Goal: Information Seeking & Learning: Learn about a topic

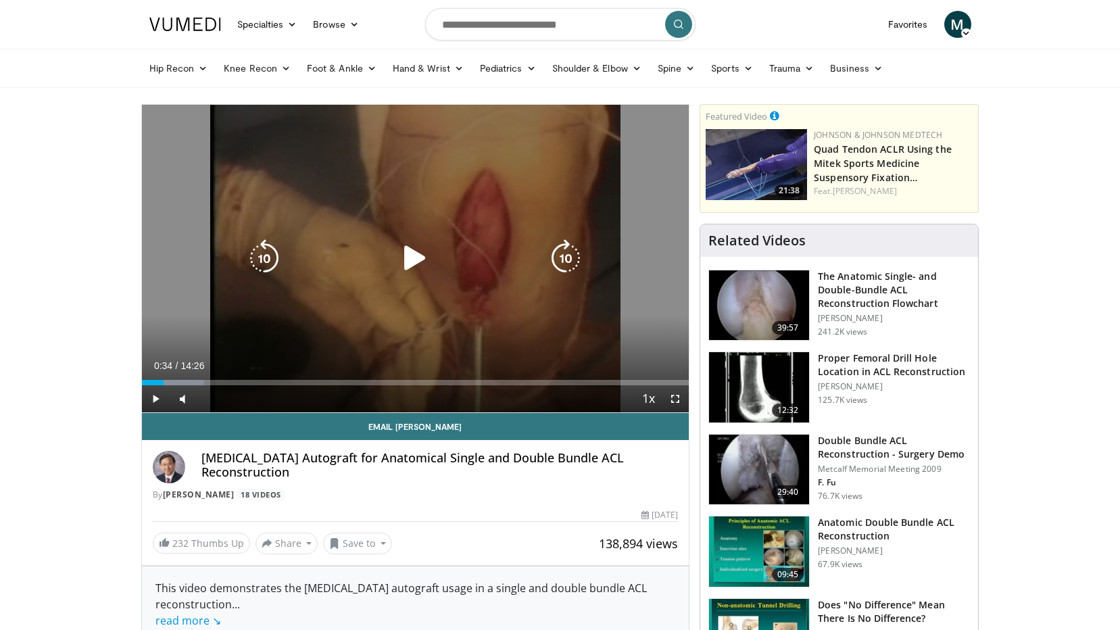
click at [407, 250] on icon "Video Player" at bounding box center [415, 258] width 38 height 38
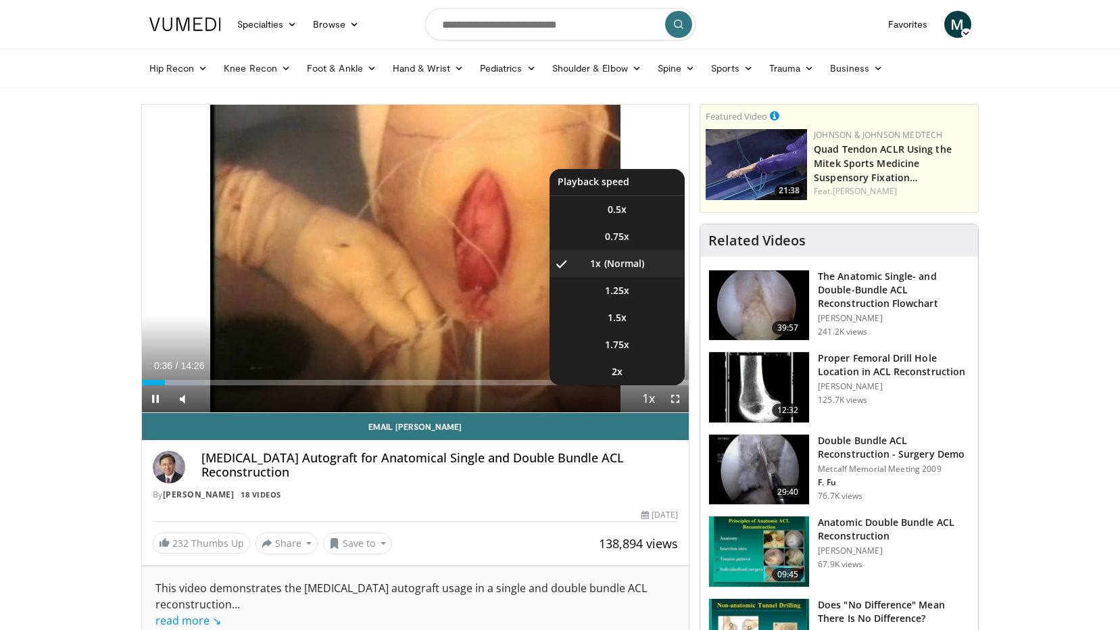
click at [649, 402] on span "Video Player" at bounding box center [648, 399] width 19 height 27
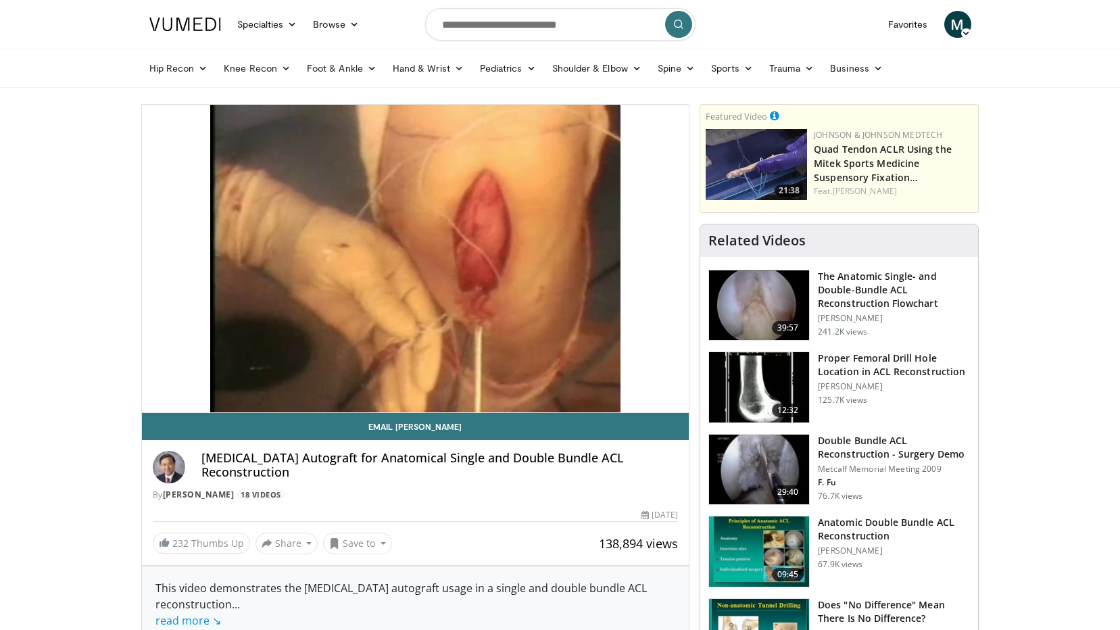
click at [649, 402] on div "10 seconds Tap to unmute" at bounding box center [415, 258] width 547 height 307
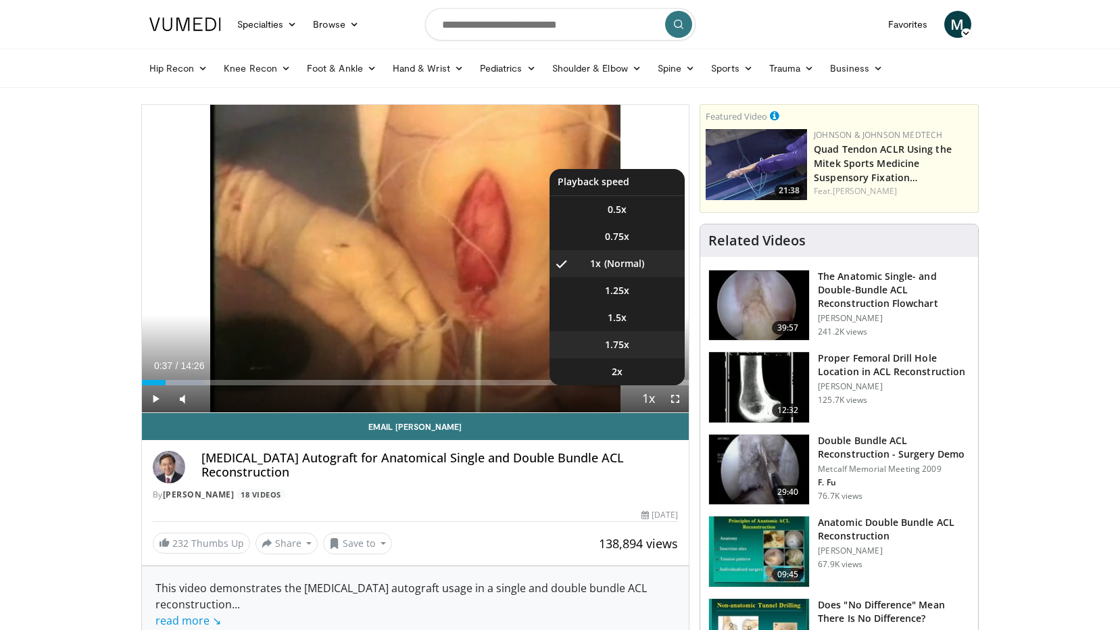
click at [622, 349] on span "1.75x" at bounding box center [617, 345] width 24 height 14
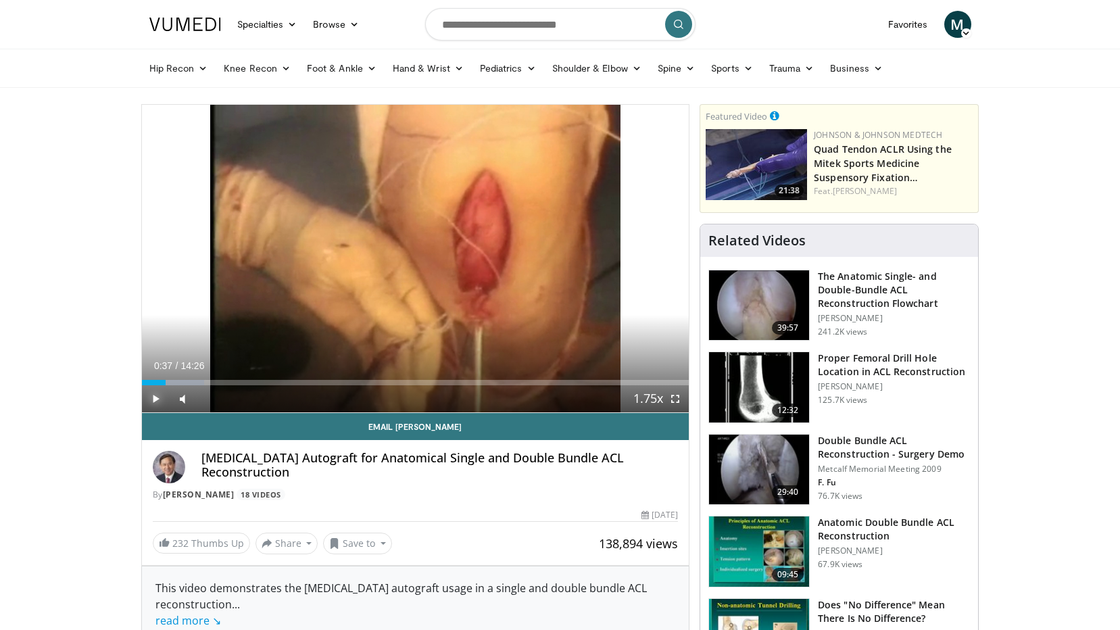
click at [152, 401] on span "Video Player" at bounding box center [155, 398] width 27 height 27
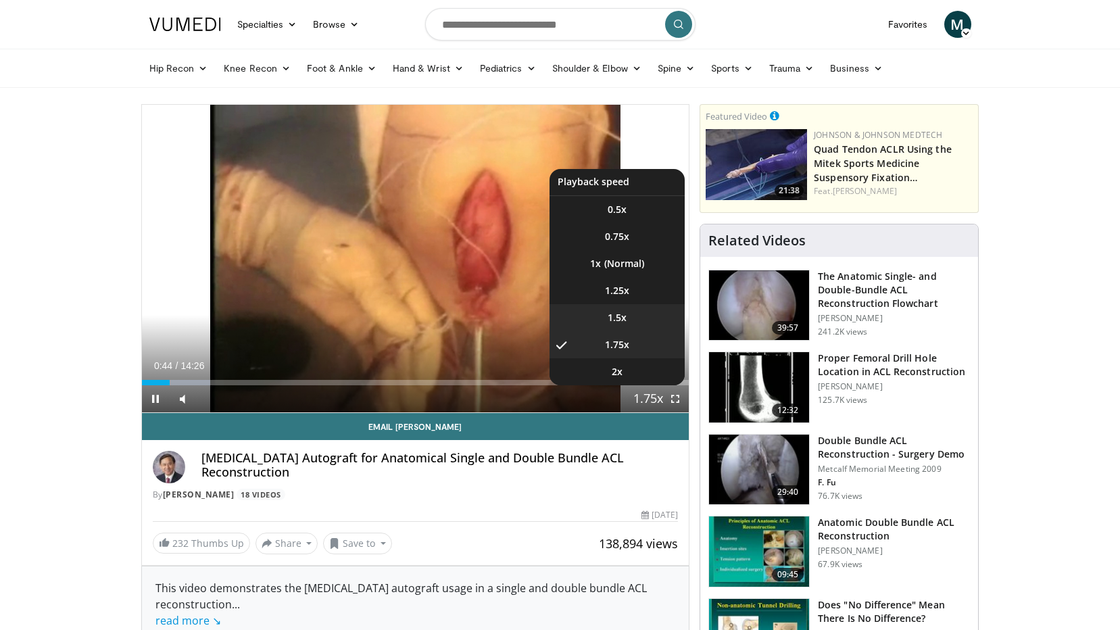
click at [631, 323] on li "1.5x" at bounding box center [616, 317] width 135 height 27
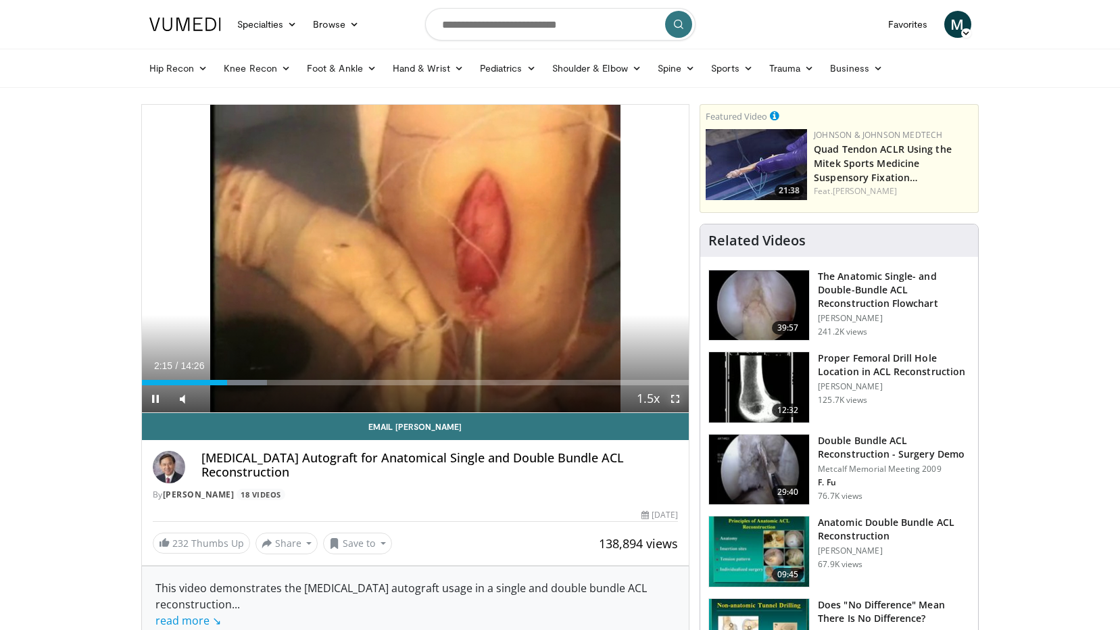
click at [671, 393] on span "Video Player" at bounding box center [674, 398] width 27 height 27
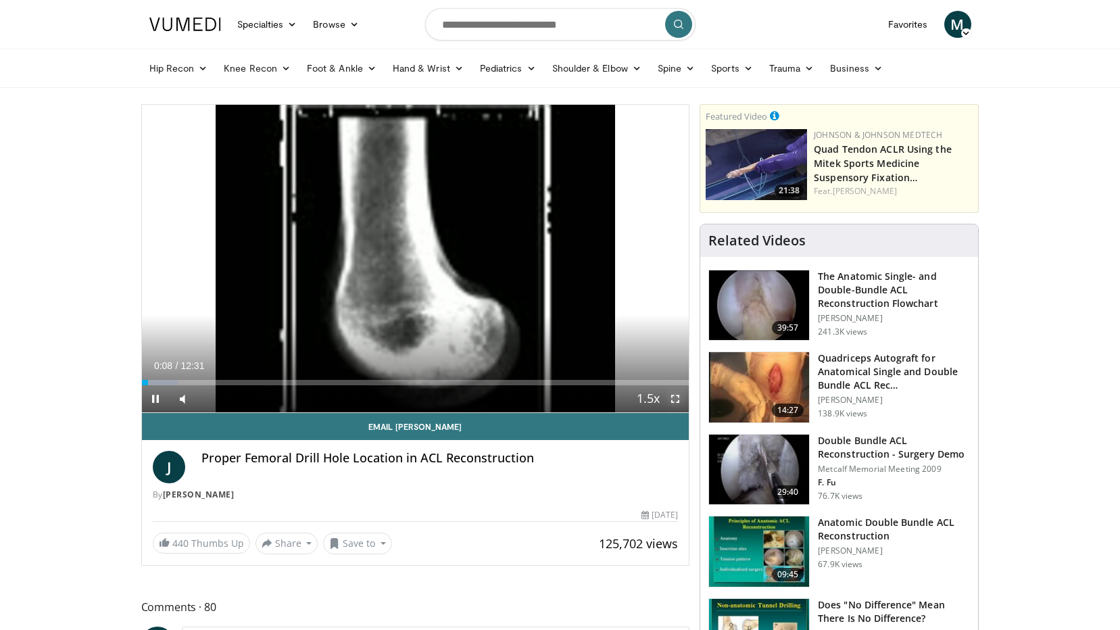
click at [674, 389] on span "Video Player" at bounding box center [674, 398] width 27 height 27
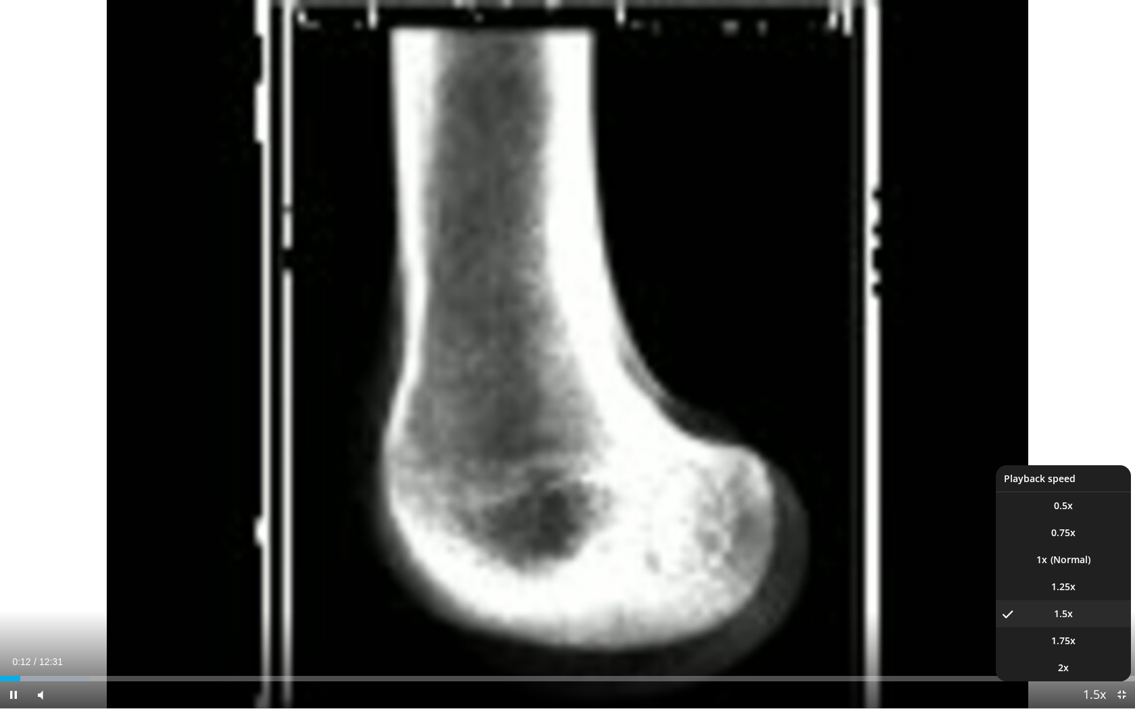
click at [1097, 629] on span "Video Player" at bounding box center [1094, 695] width 19 height 27
click at [1067, 586] on span "1.25x" at bounding box center [1063, 587] width 24 height 14
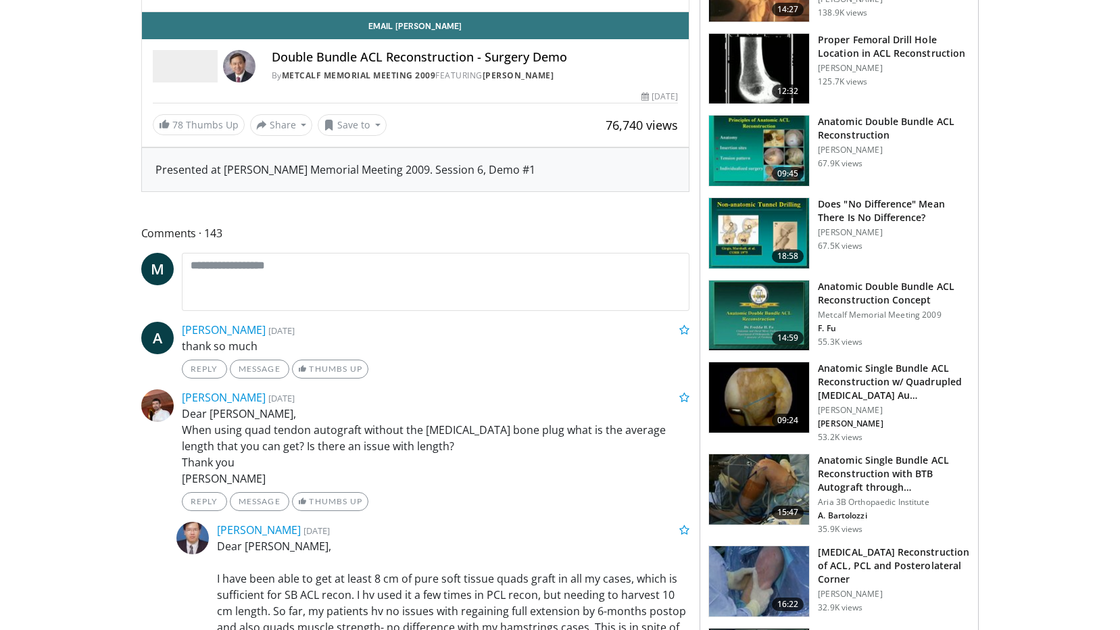
scroll to position [405, 0]
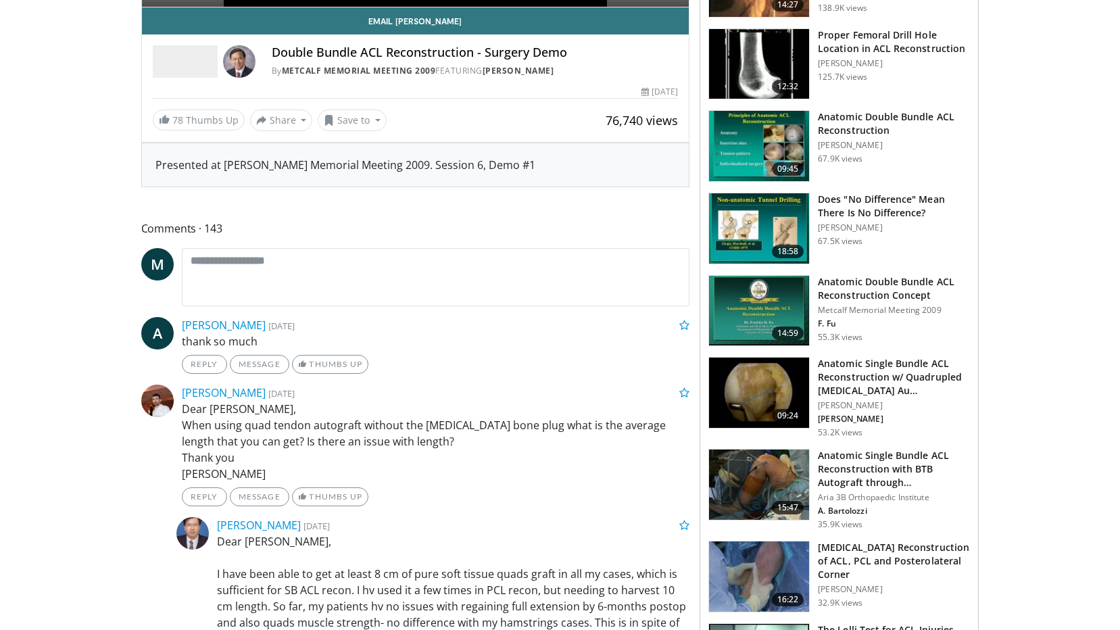
click at [791, 224] on img at bounding box center [759, 228] width 100 height 70
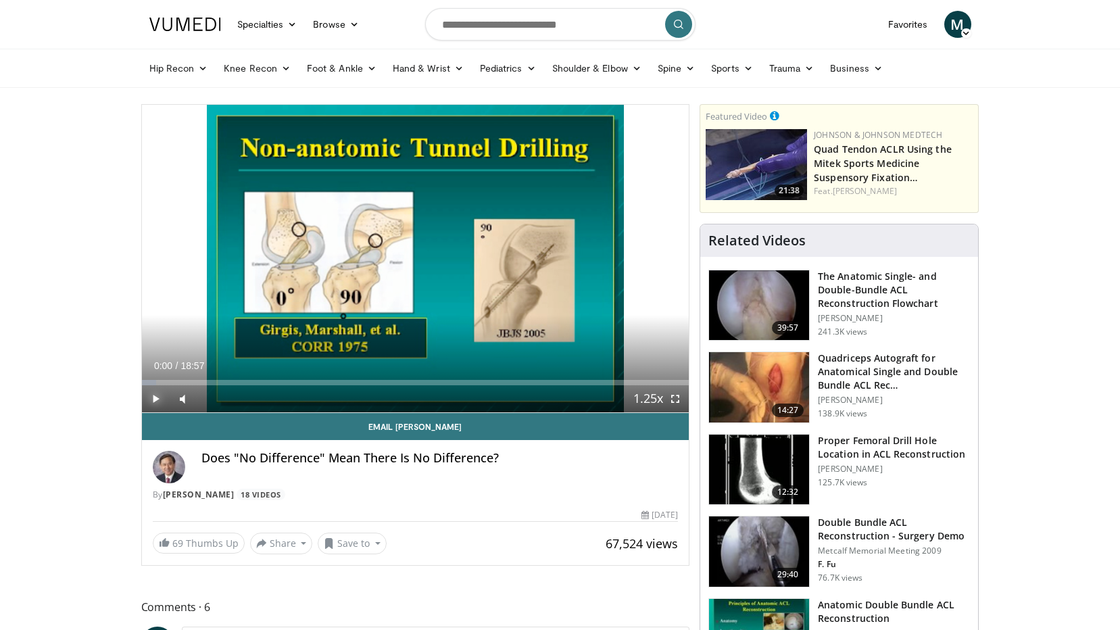
click at [151, 393] on span "Video Player" at bounding box center [155, 398] width 27 height 27
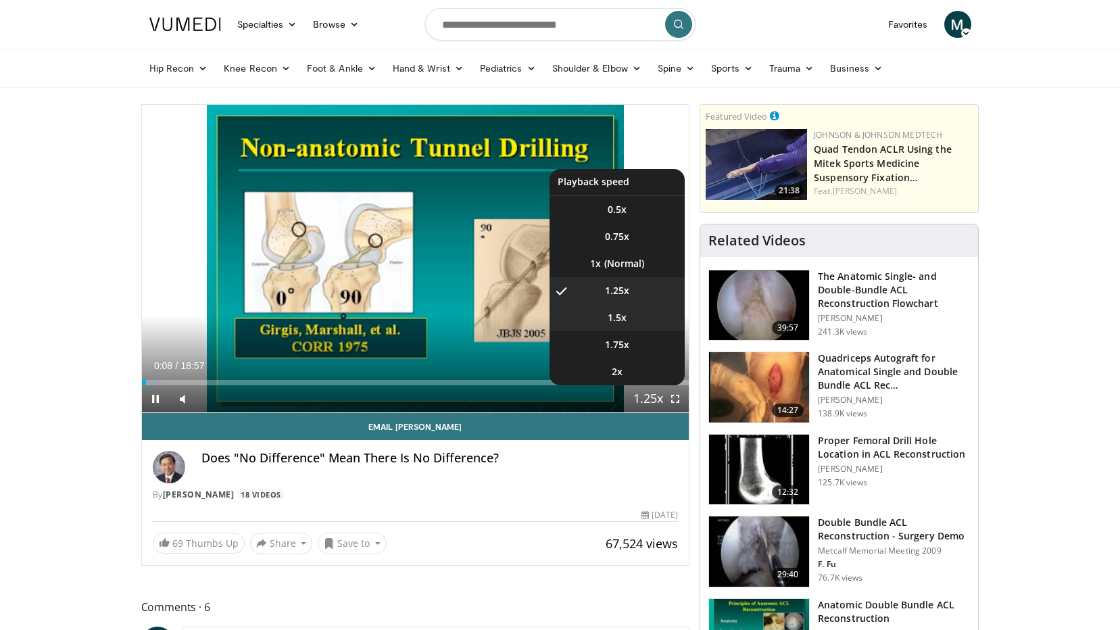
click at [616, 324] on li "1.5x" at bounding box center [616, 317] width 135 height 27
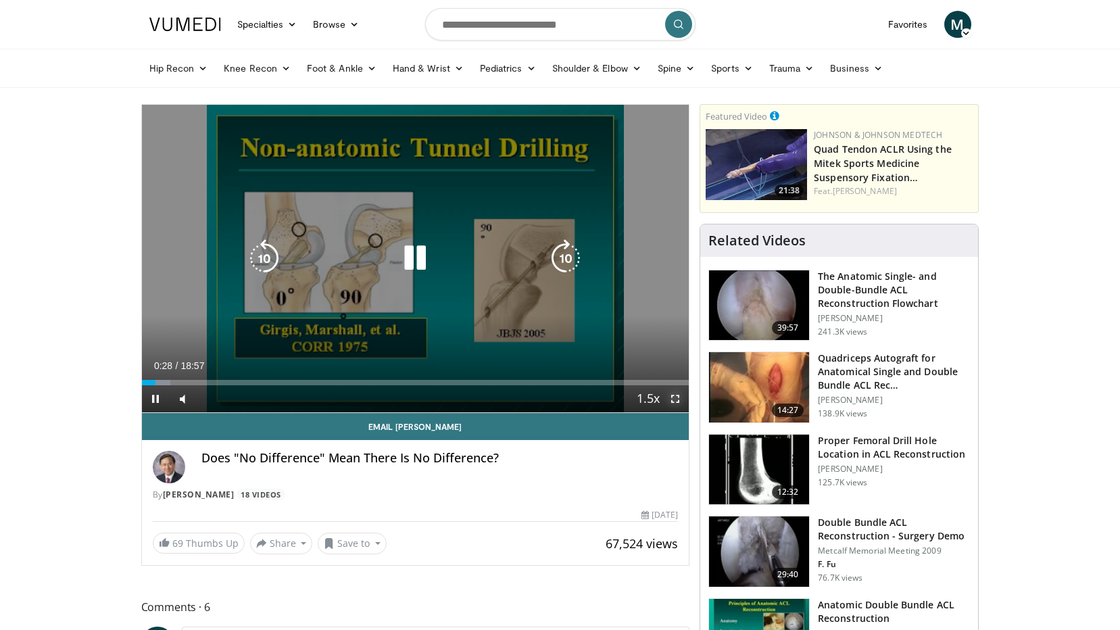
drag, startPoint x: 672, startPoint y: 397, endPoint x: 674, endPoint y: 447, distance: 50.1
click at [672, 397] on span "Video Player" at bounding box center [674, 398] width 27 height 27
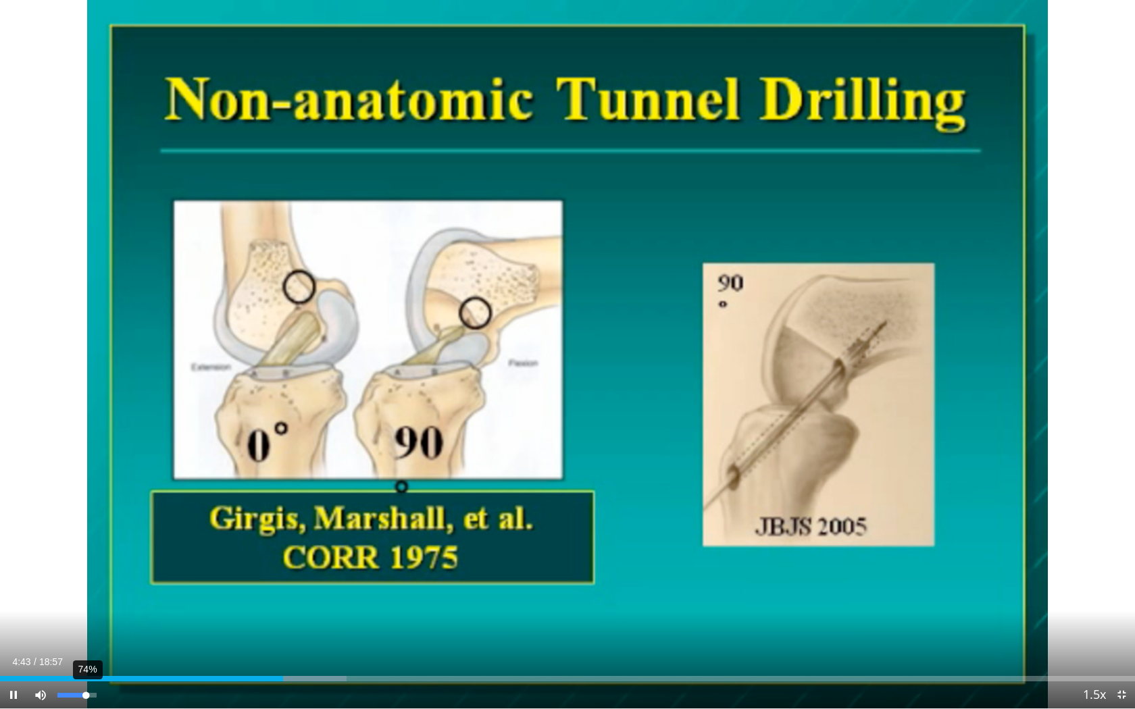
drag, startPoint x: 67, startPoint y: 695, endPoint x: 86, endPoint y: 695, distance: 18.9
click at [86, 629] on div "Volume Level" at bounding box center [71, 695] width 28 height 5
click at [1124, 629] on span "Video Player" at bounding box center [1121, 695] width 27 height 27
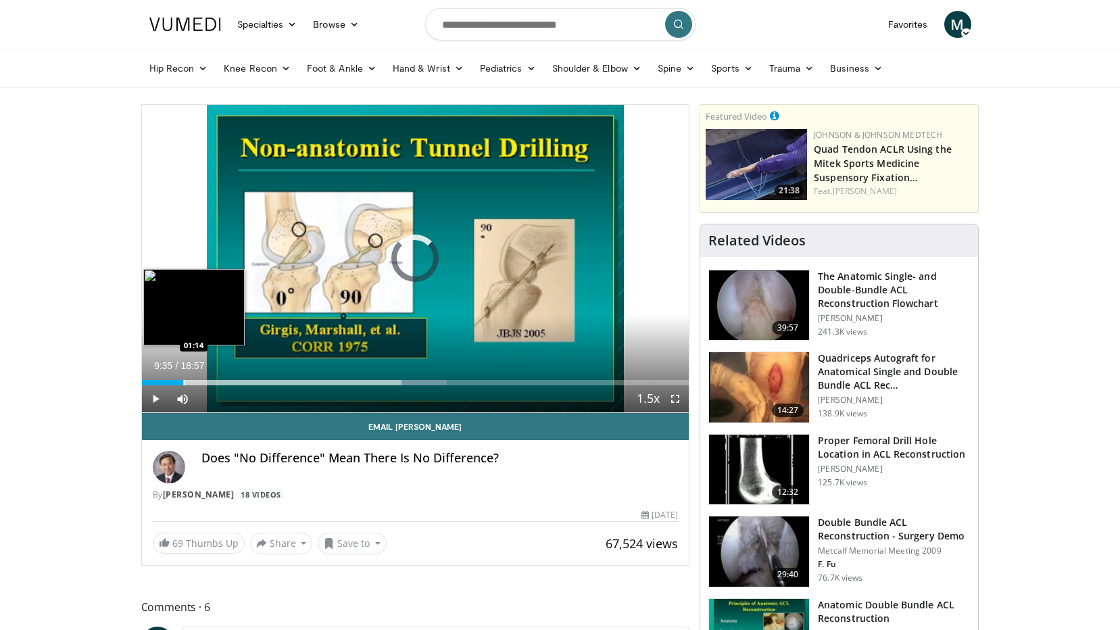
click at [183, 374] on div "Loaded : 55.79% 09:35 01:14" at bounding box center [415, 378] width 547 height 13
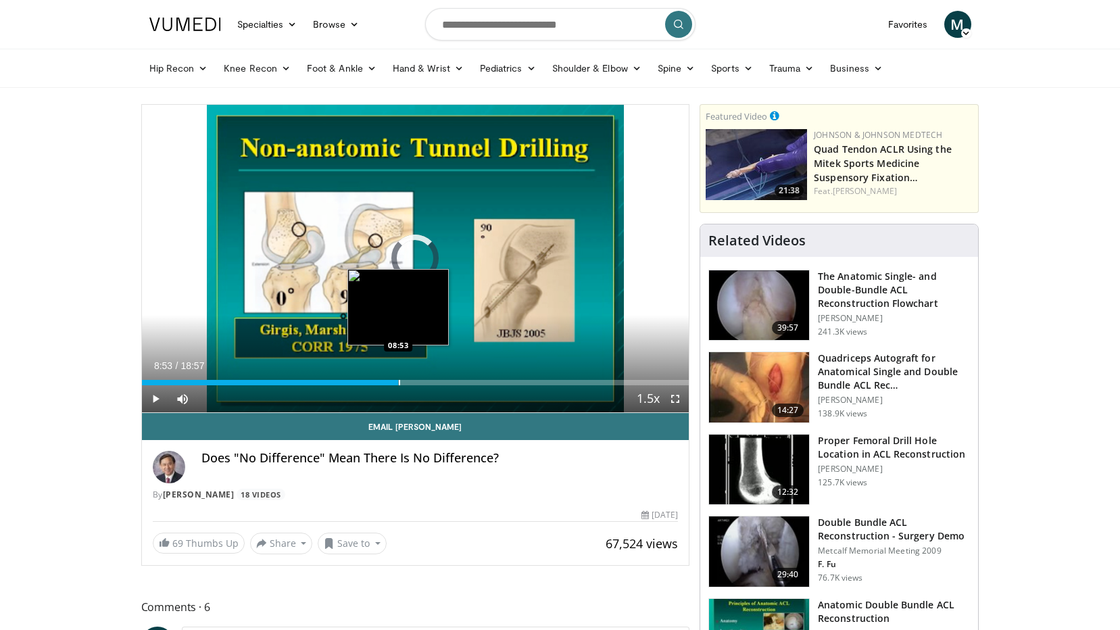
click at [399, 382] on div "Progress Bar" at bounding box center [399, 382] width 1 height 5
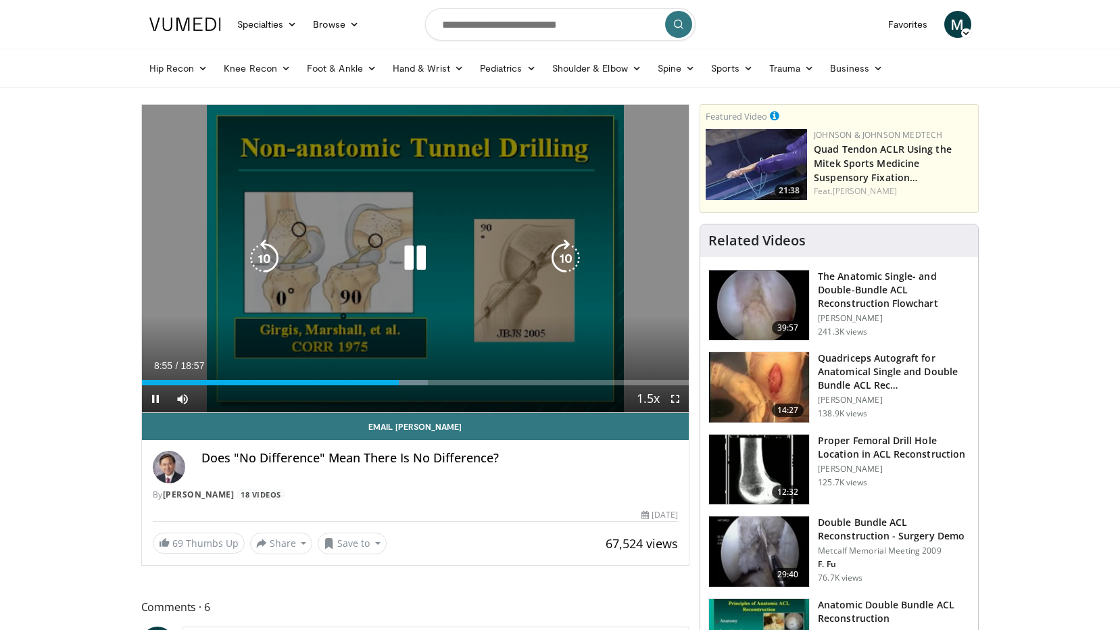
click at [472, 386] on div "Current Time 8:55 / Duration 18:57 Pause Skip Backward Skip Forward Mute 81% Lo…" at bounding box center [415, 398] width 547 height 27
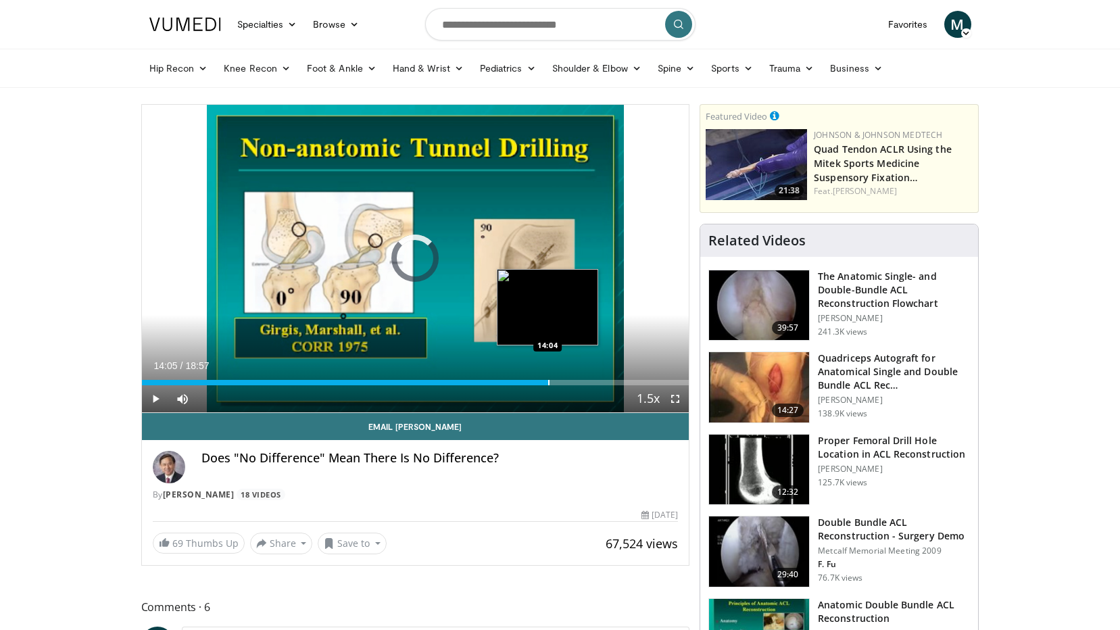
click at [548, 382] on div "Progress Bar" at bounding box center [548, 382] width 1 height 5
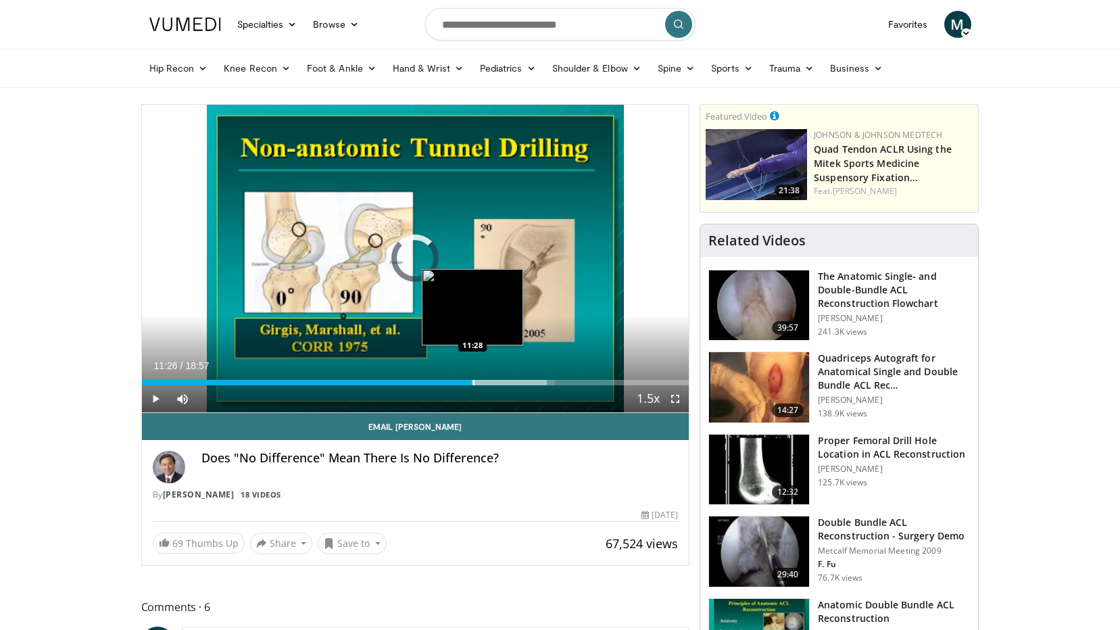
click at [473, 380] on div "Progress Bar" at bounding box center [473, 382] width 1 height 5
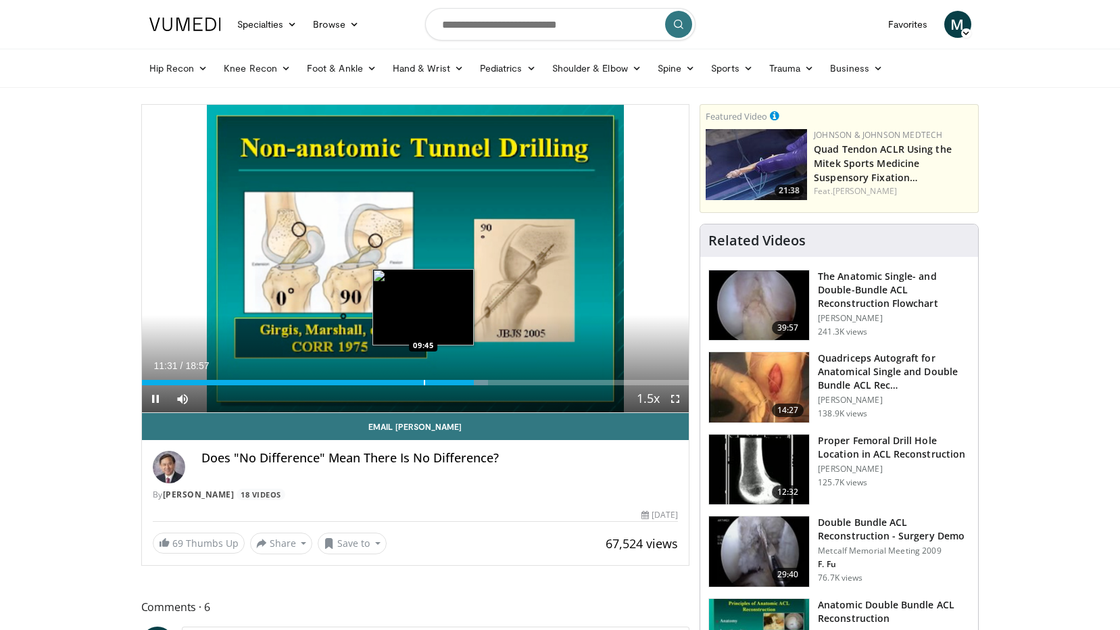
click at [424, 380] on div "Progress Bar" at bounding box center [424, 382] width 1 height 5
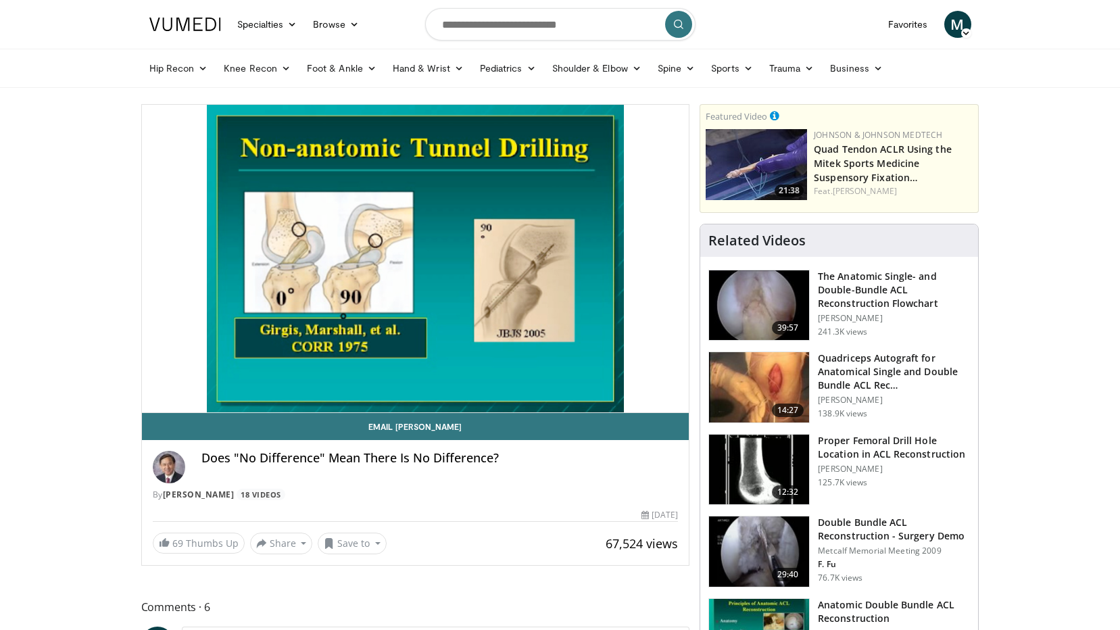
click at [396, 385] on div "10 seconds Tap to unmute" at bounding box center [415, 258] width 547 height 307
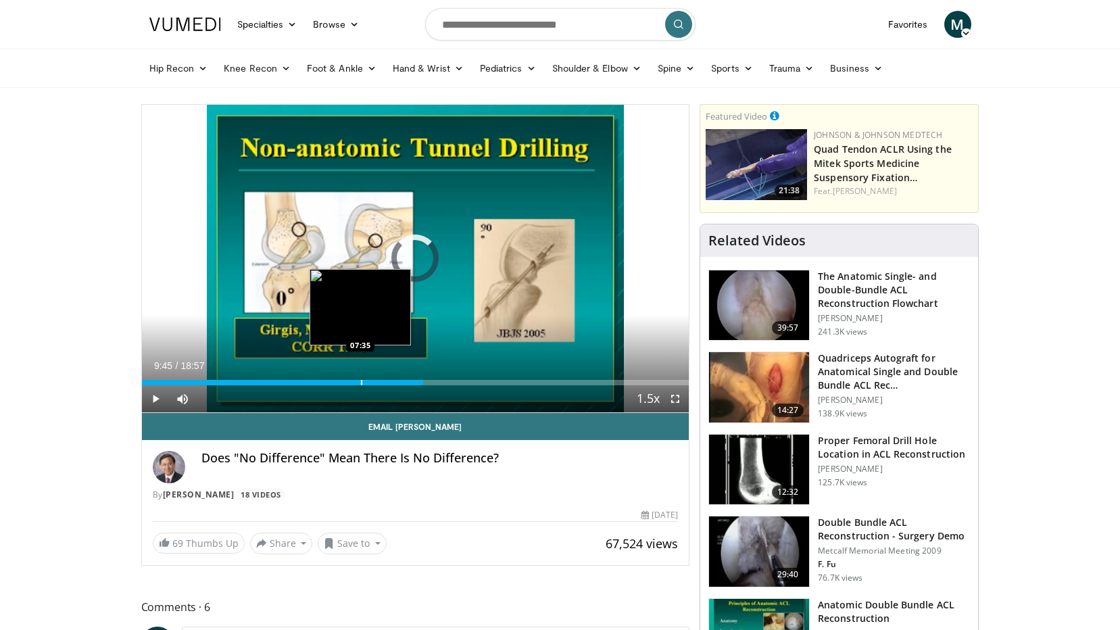
click at [360, 378] on div "Loaded : 0.00% 09:45 07:35" at bounding box center [415, 378] width 547 height 13
click at [337, 380] on div "Progress Bar" at bounding box center [337, 382] width 1 height 5
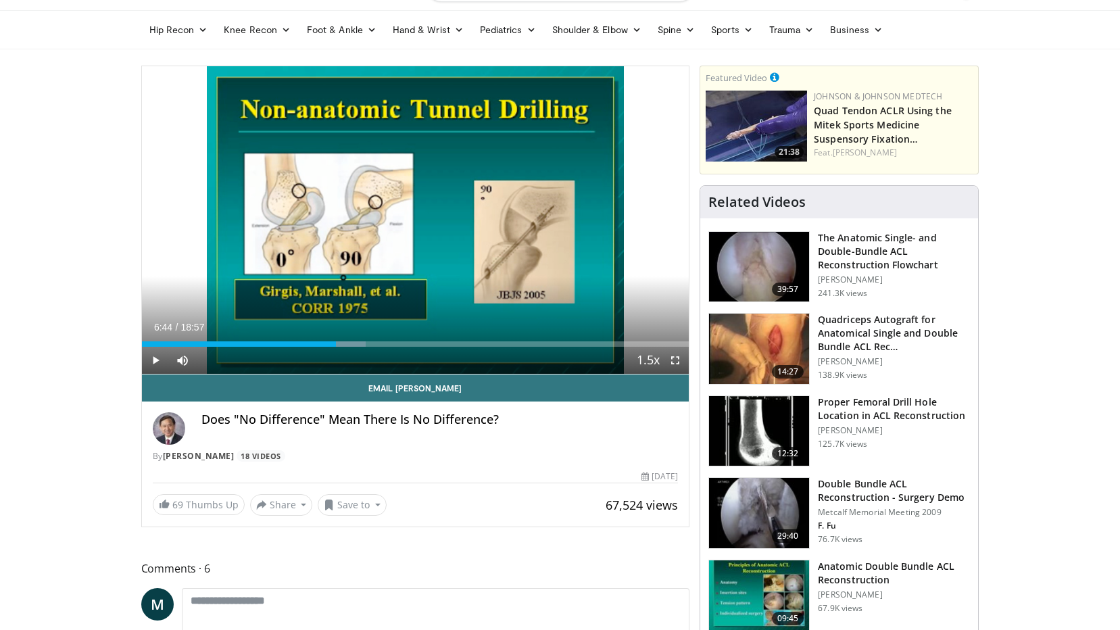
scroll to position [68, 0]
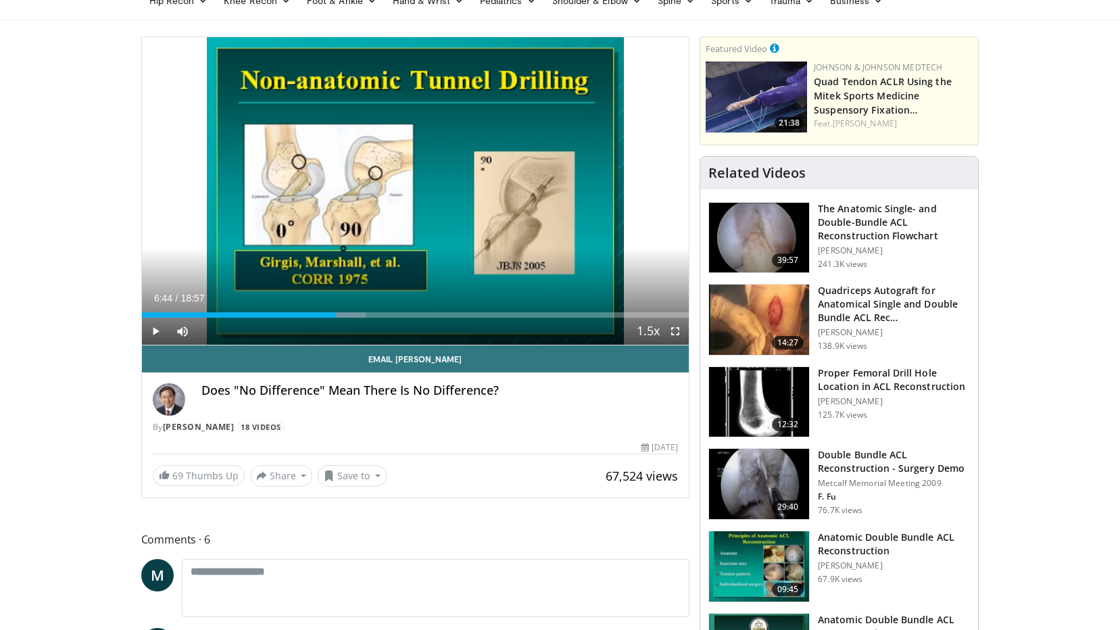
click at [922, 380] on h3 "Proper Femoral Drill Hole Location in ACL Reconstruction" at bounding box center [894, 379] width 152 height 27
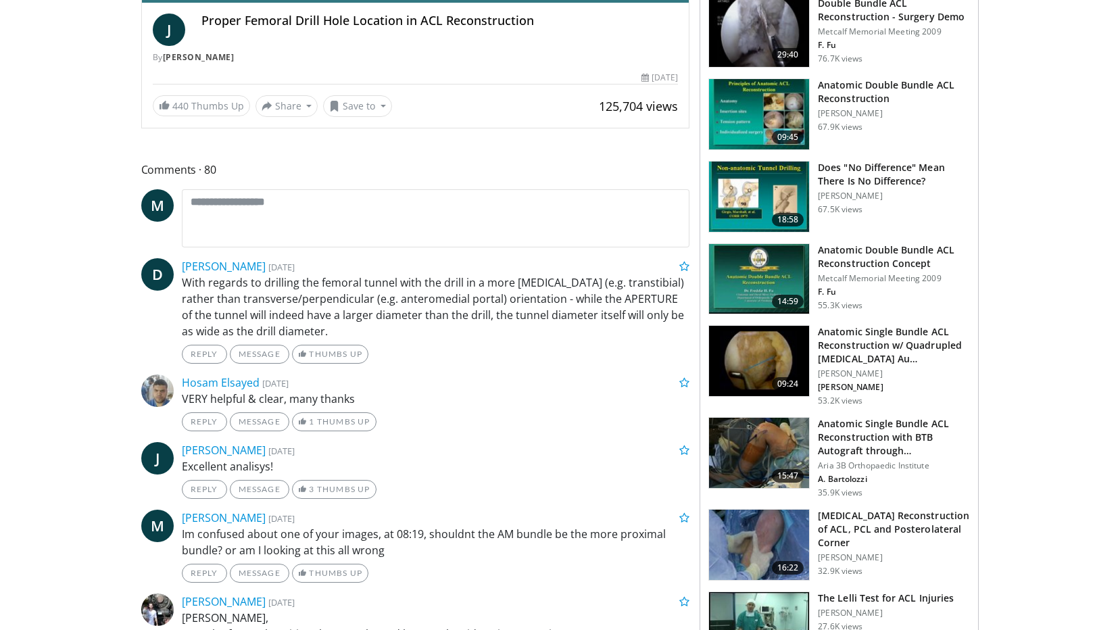
scroll to position [270, 0]
